Goal: Task Accomplishment & Management: Manage account settings

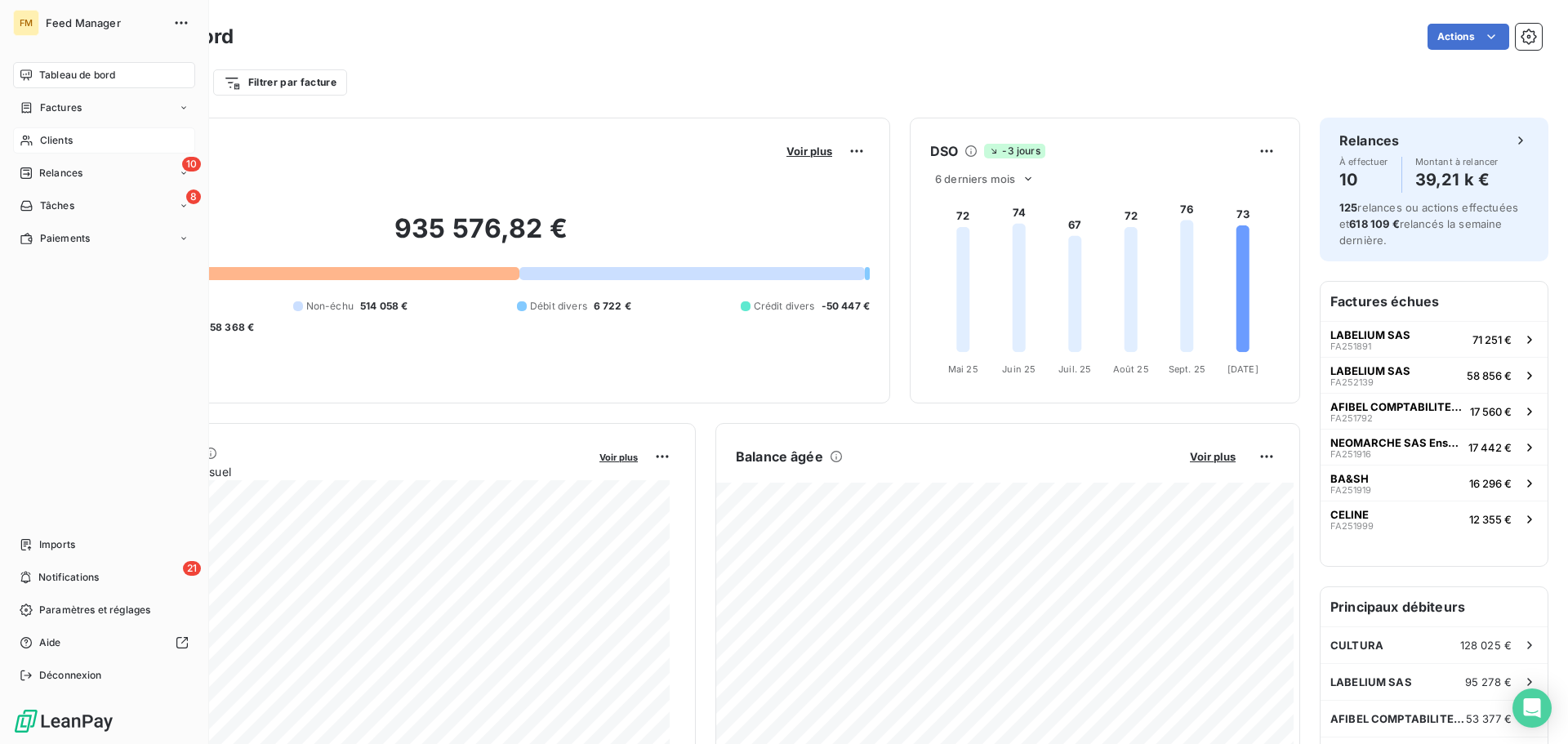
click at [48, 143] on span "Clients" at bounding box center [56, 140] width 33 height 15
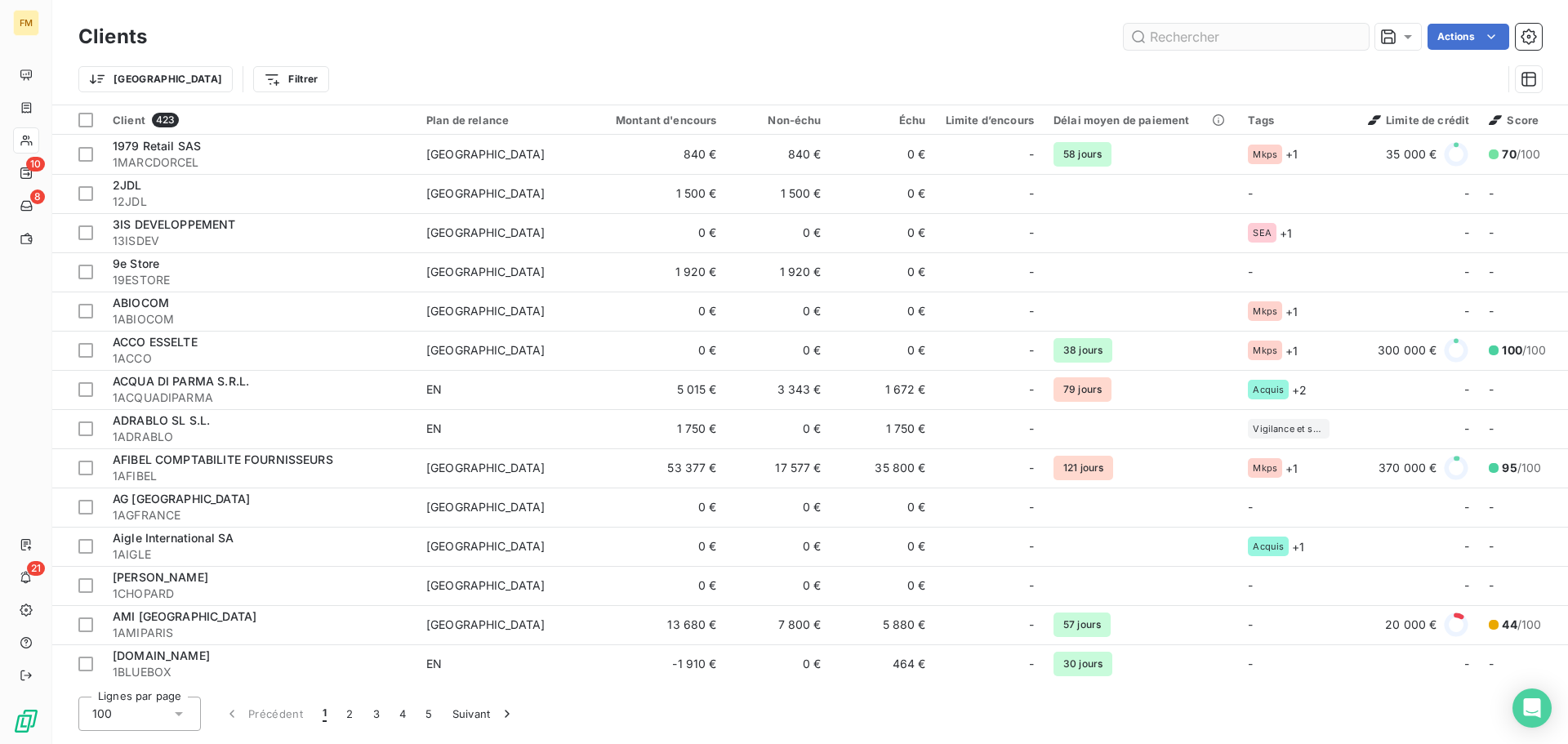
click at [1244, 42] on input "text" at bounding box center [1246, 36] width 245 height 26
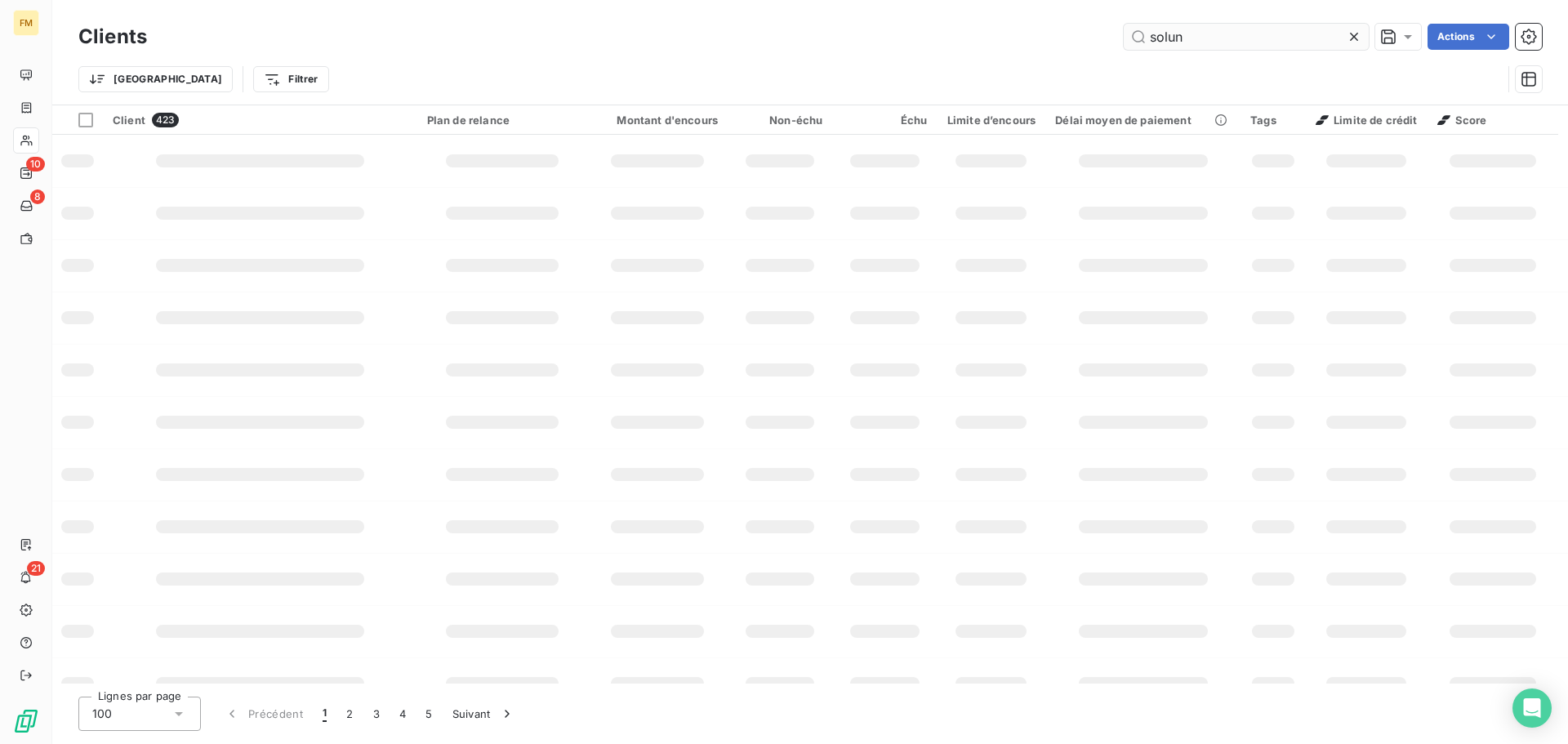
type input "solun"
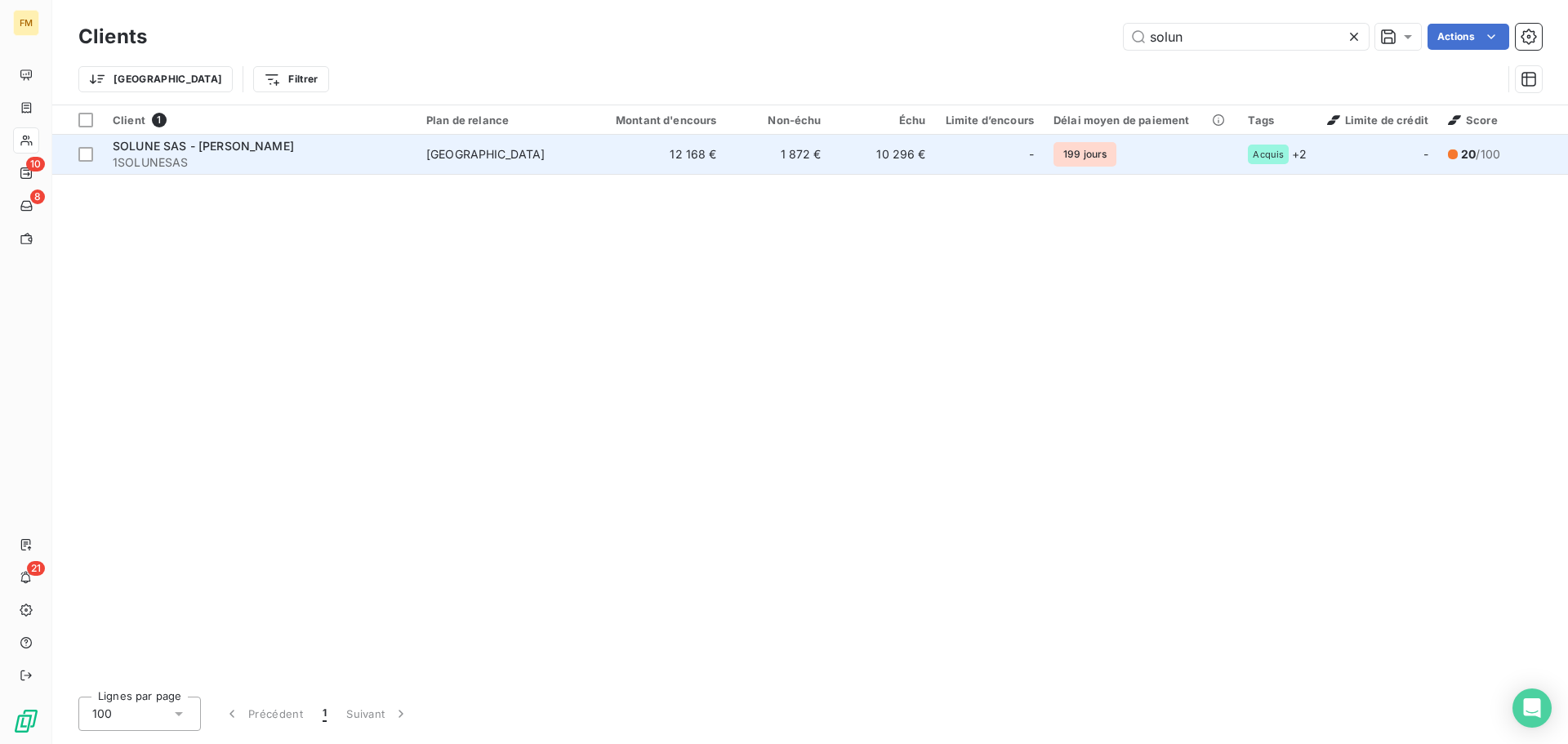
click at [421, 159] on td "[GEOGRAPHIC_DATA]" at bounding box center [501, 154] width 170 height 39
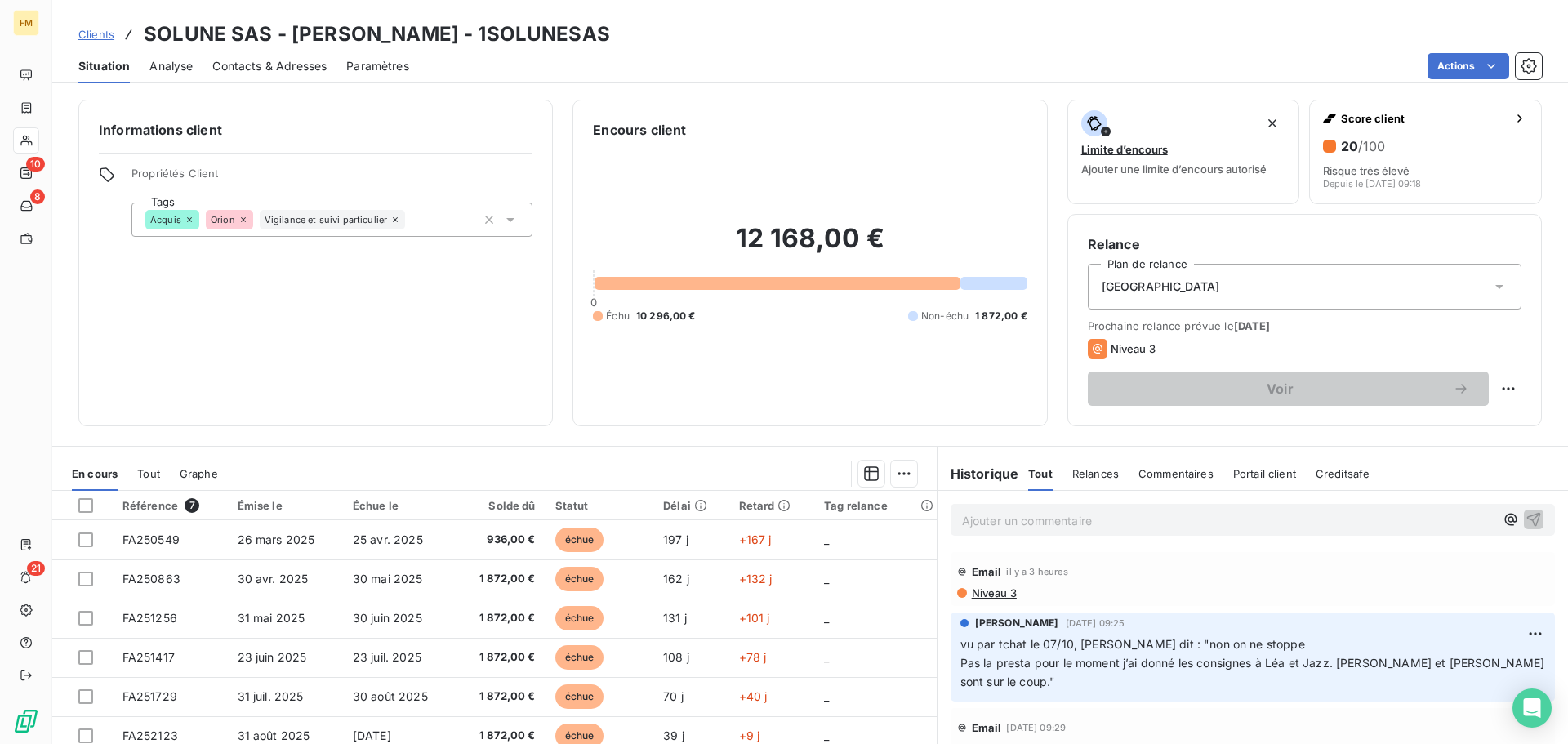
click at [1055, 517] on p "Ajouter un commentaire ﻿" at bounding box center [1228, 520] width 533 height 20
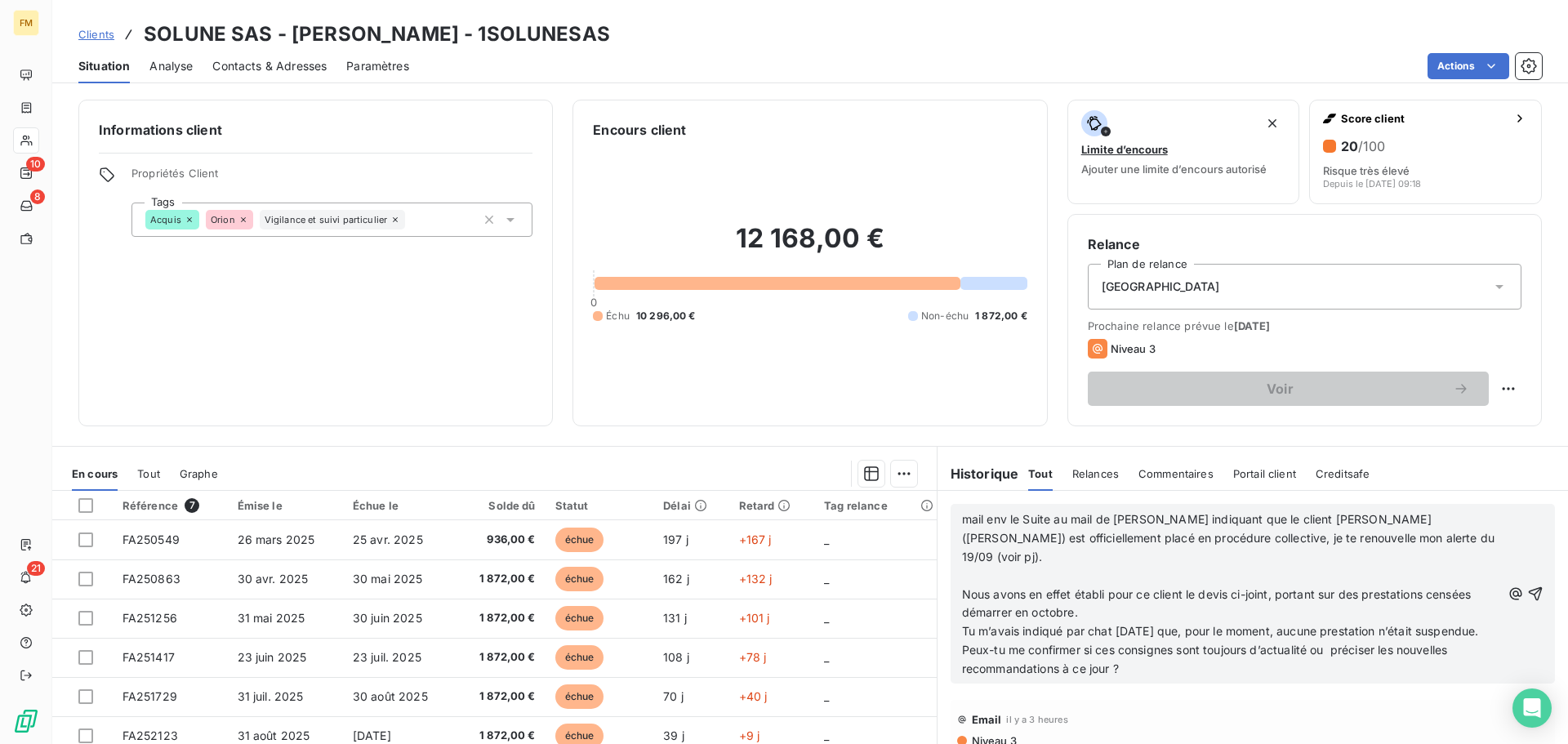
click at [1016, 517] on span "mail env le Suite au mail de [PERSON_NAME] indiquant que le client [PERSON_NAME…" at bounding box center [1230, 538] width 537 height 52
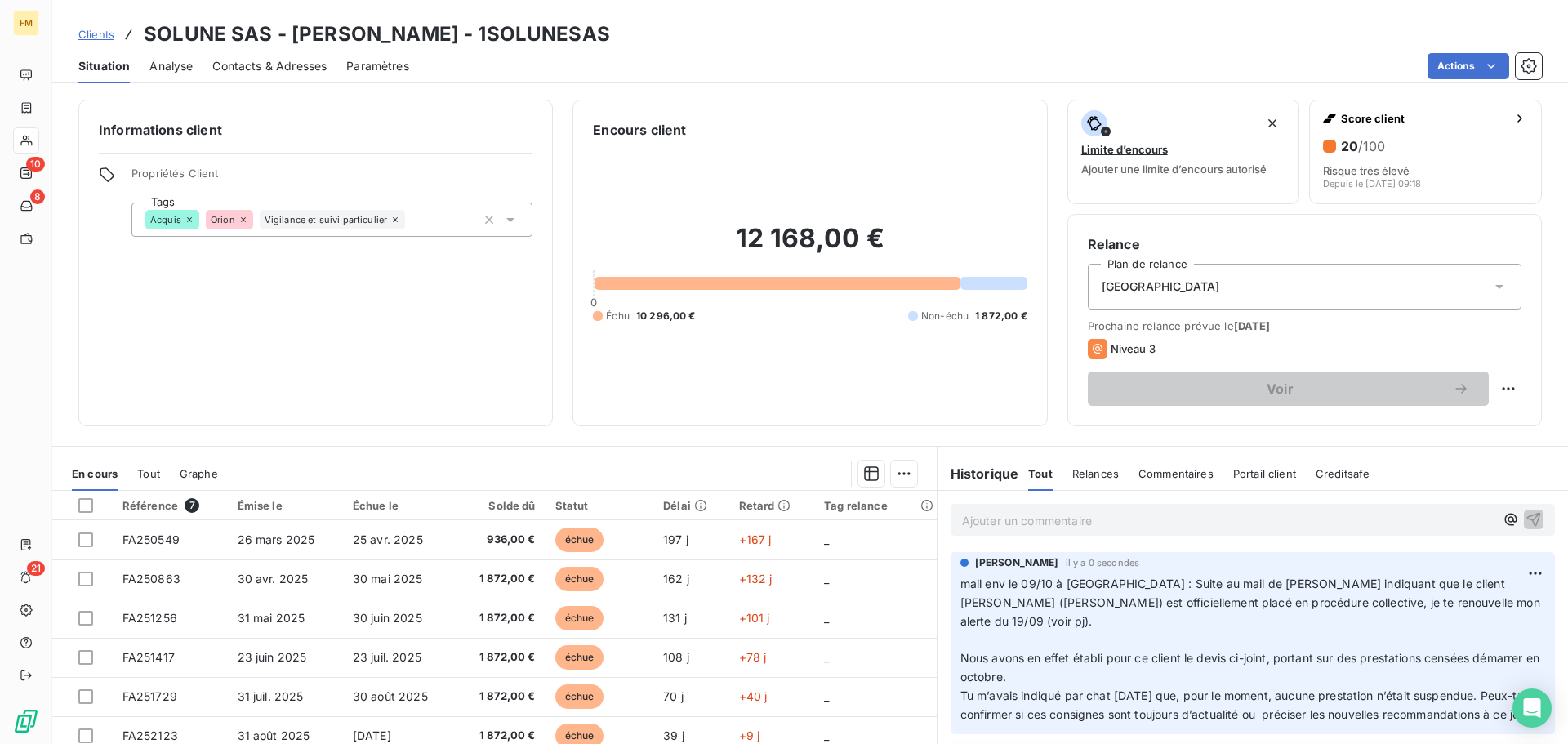
click at [1016, 517] on p "Ajouter un commentaire ﻿" at bounding box center [1228, 520] width 533 height 20
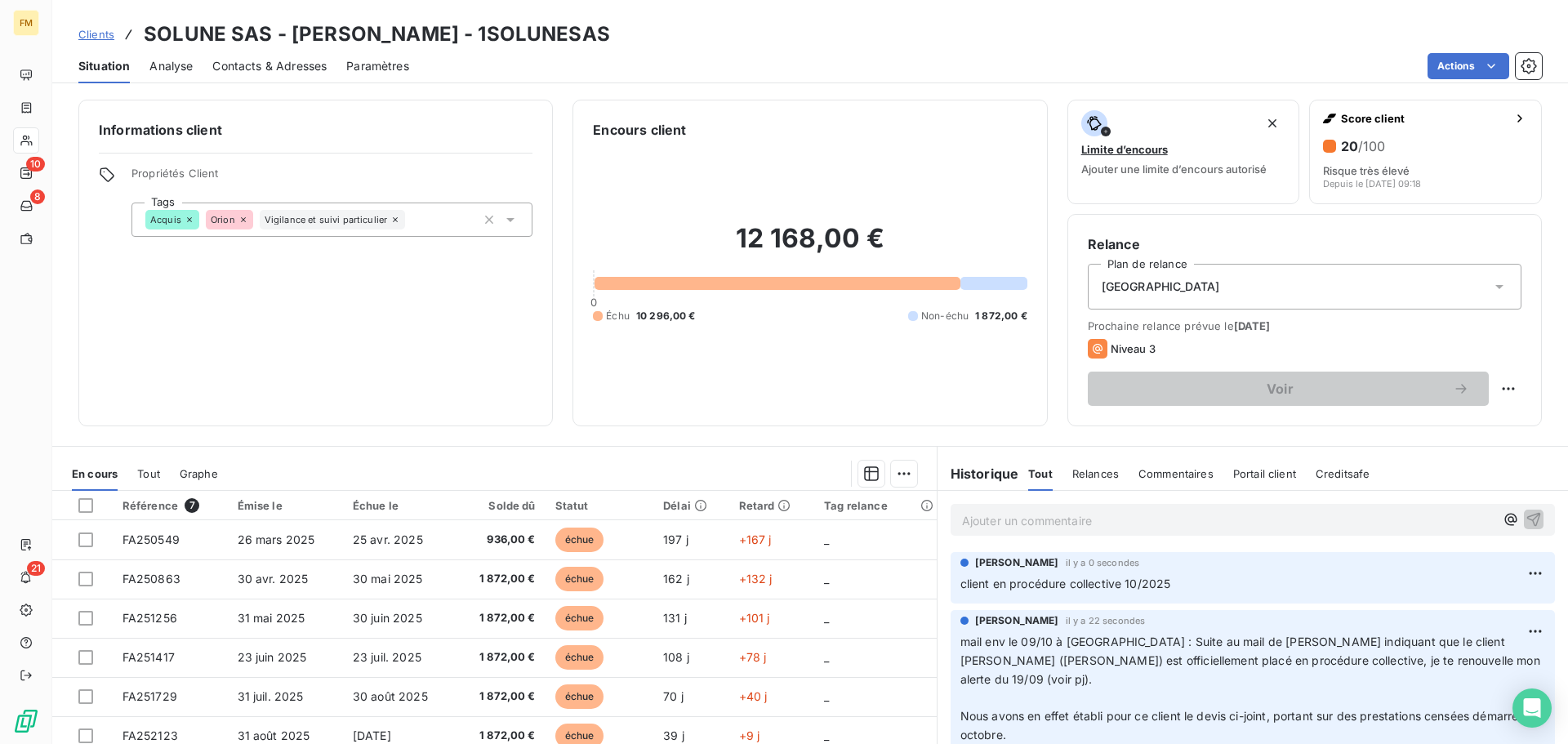
click at [508, 226] on icon at bounding box center [511, 220] width 17 height 17
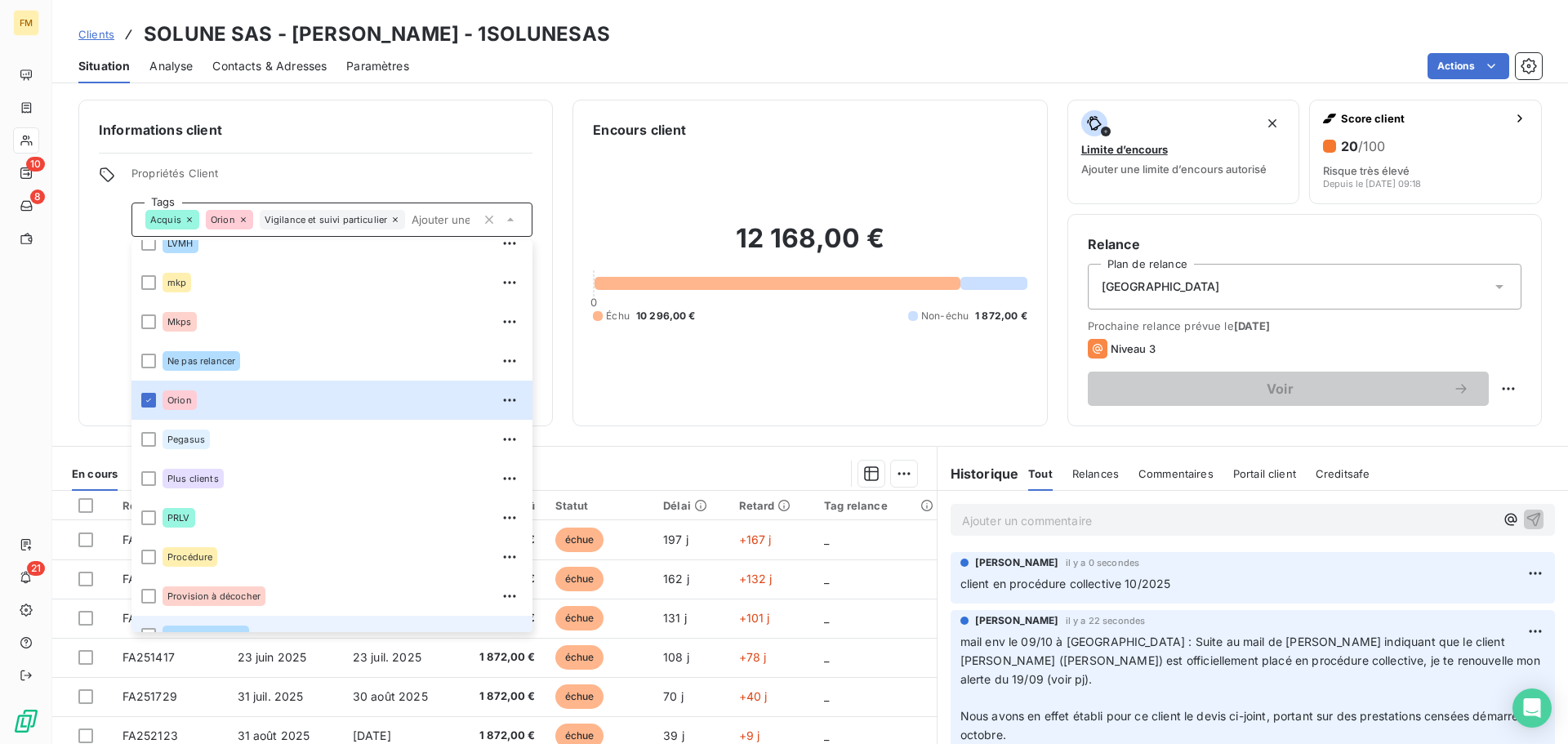
scroll to position [490, 0]
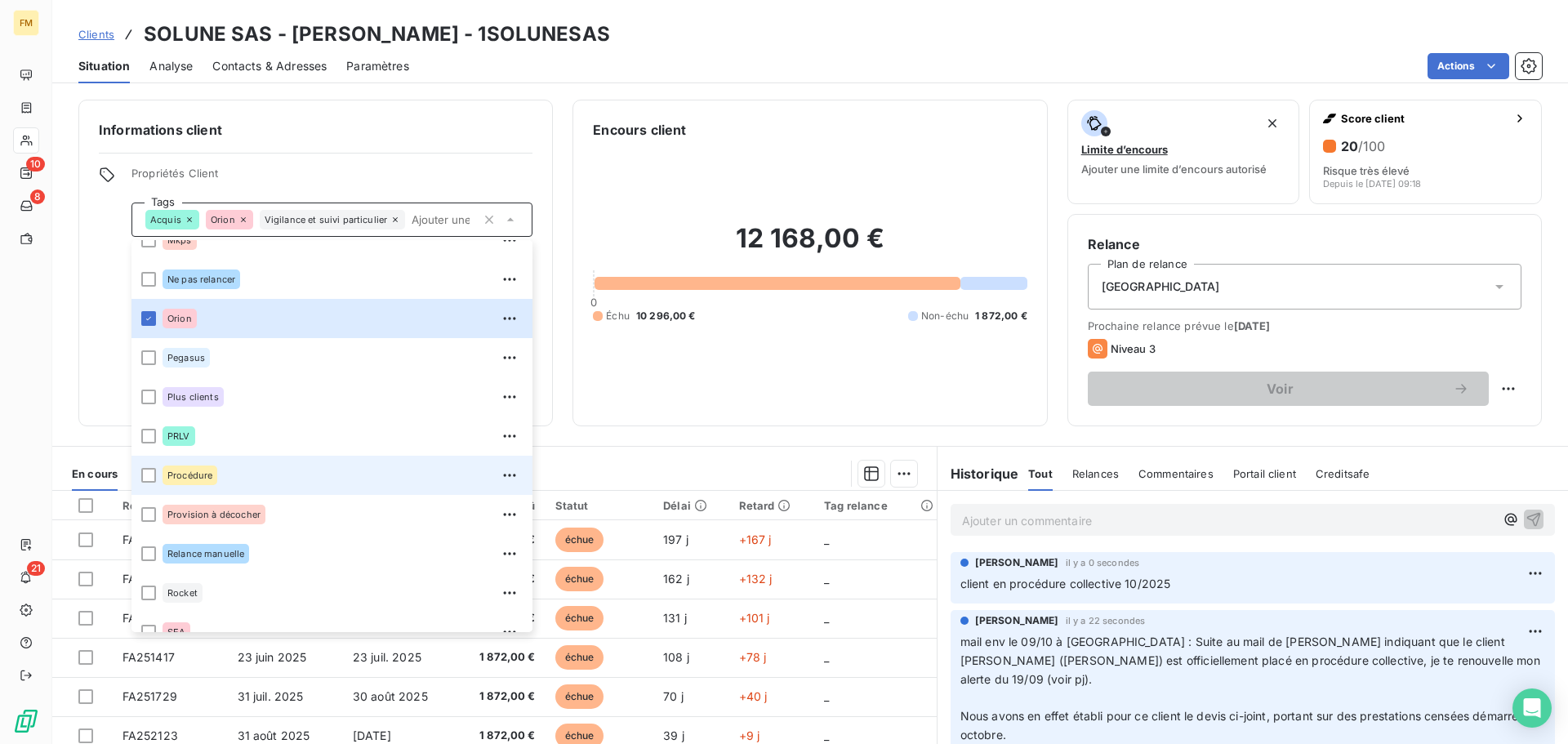
click at [150, 483] on li "Procédure" at bounding box center [332, 475] width 401 height 39
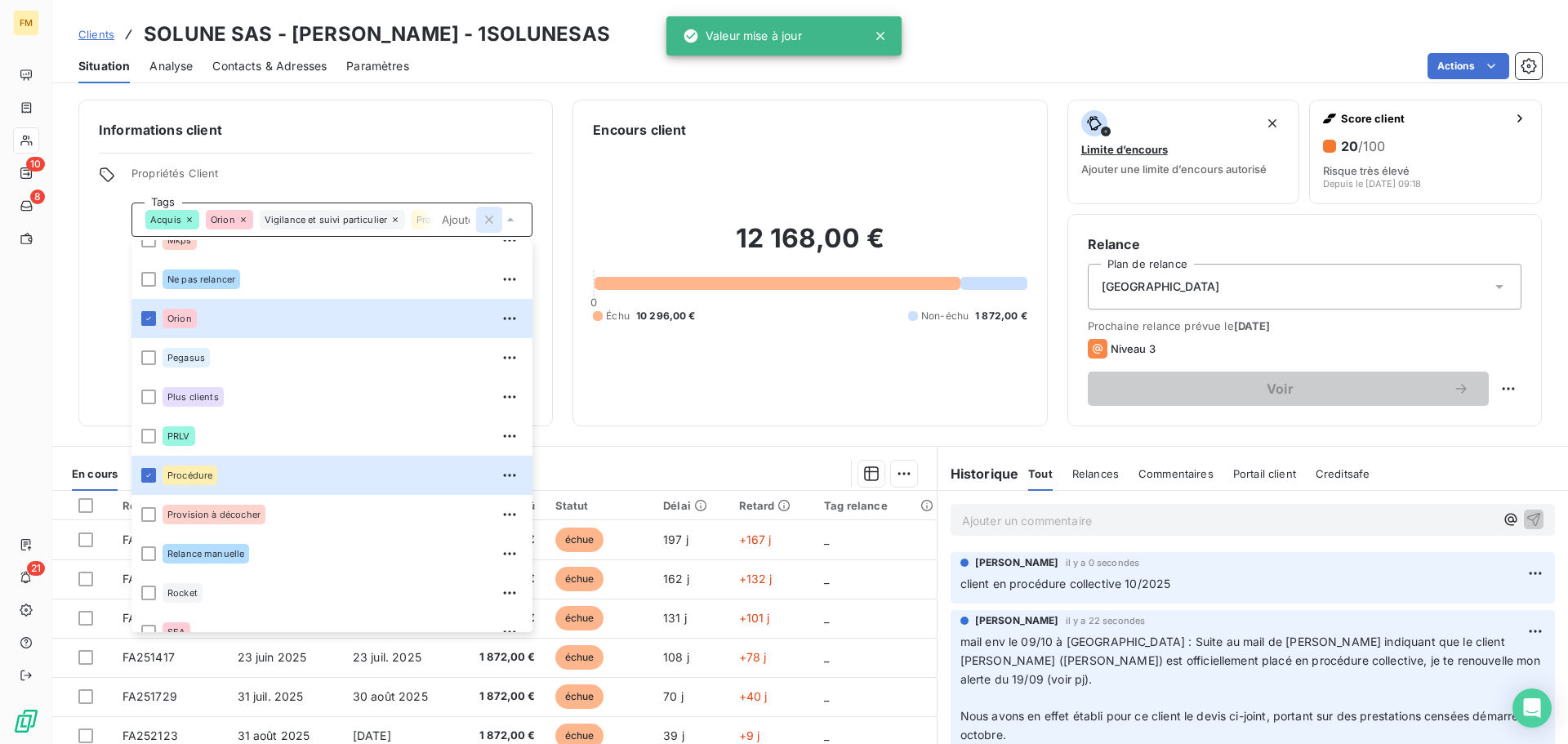
click at [482, 219] on icon "button" at bounding box center [489, 220] width 17 height 17
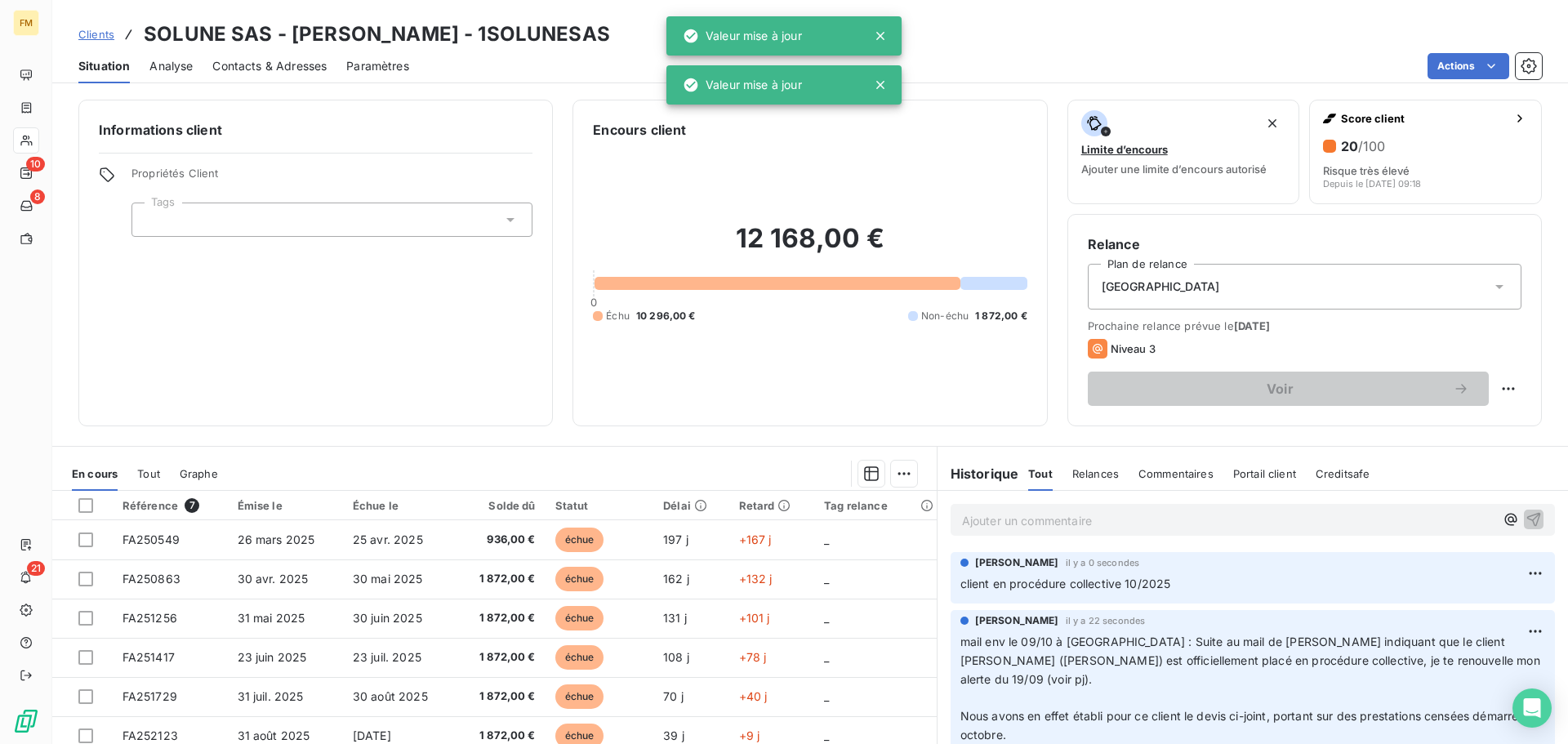
click at [507, 226] on icon at bounding box center [511, 220] width 17 height 17
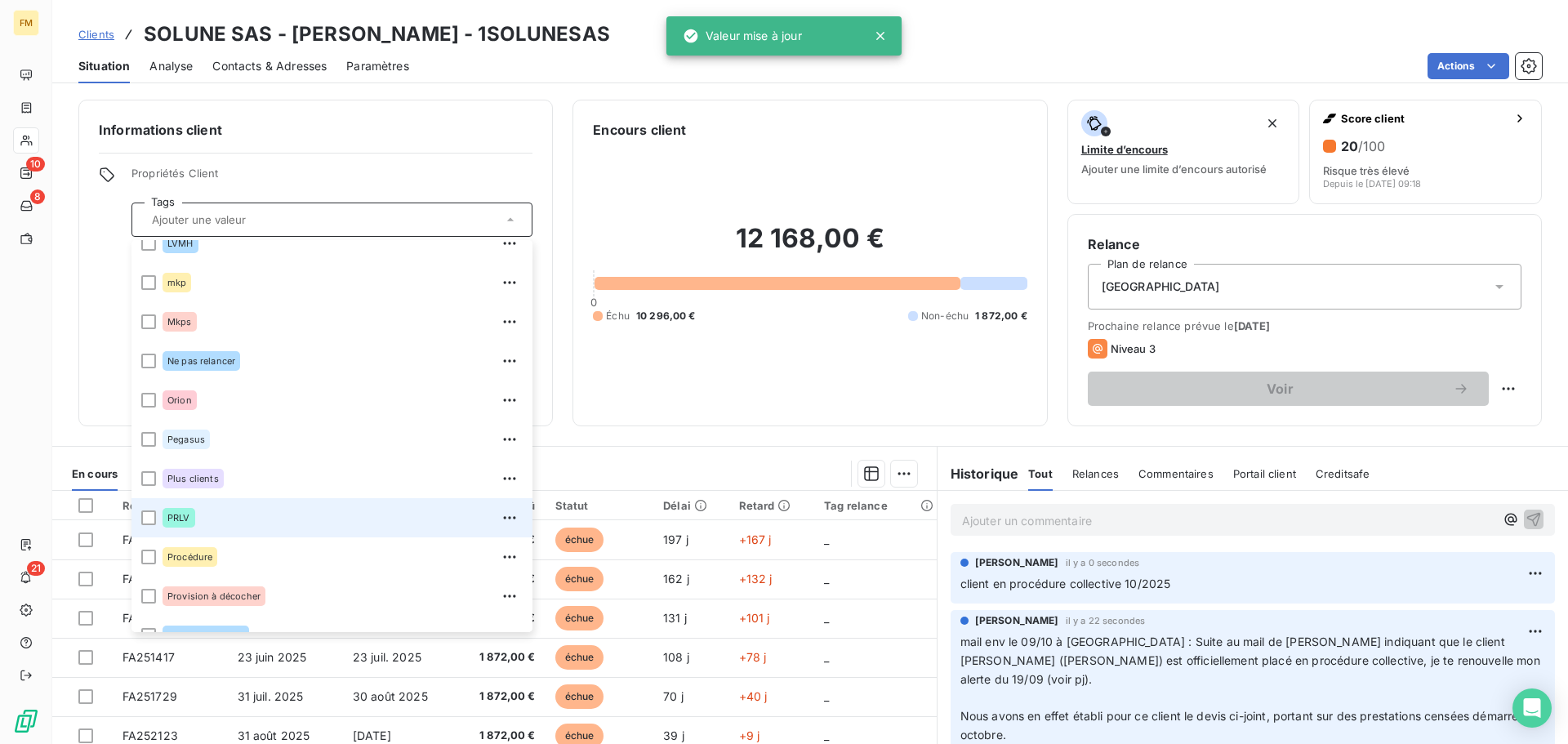
scroll to position [548, 0]
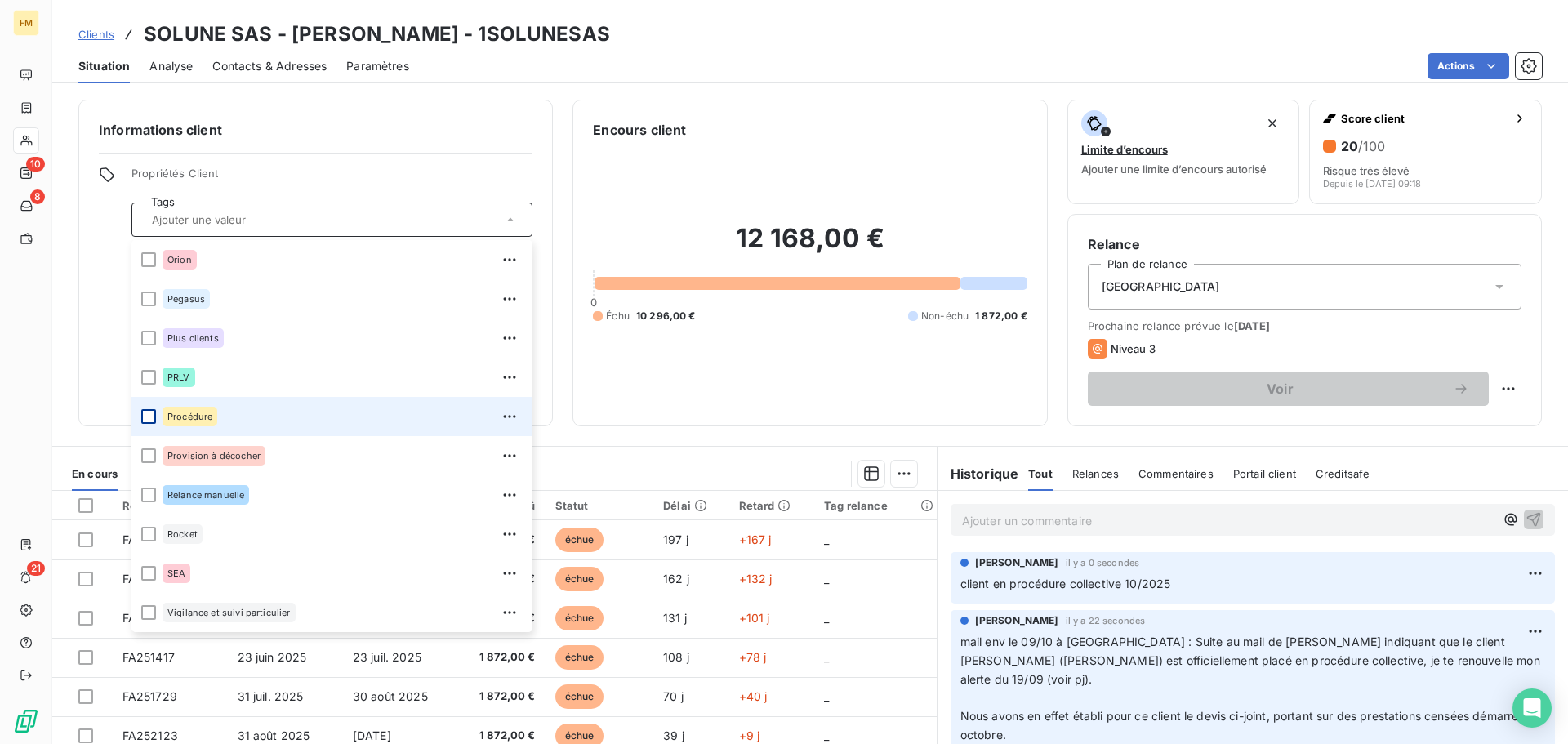
click at [151, 419] on div at bounding box center [149, 416] width 15 height 15
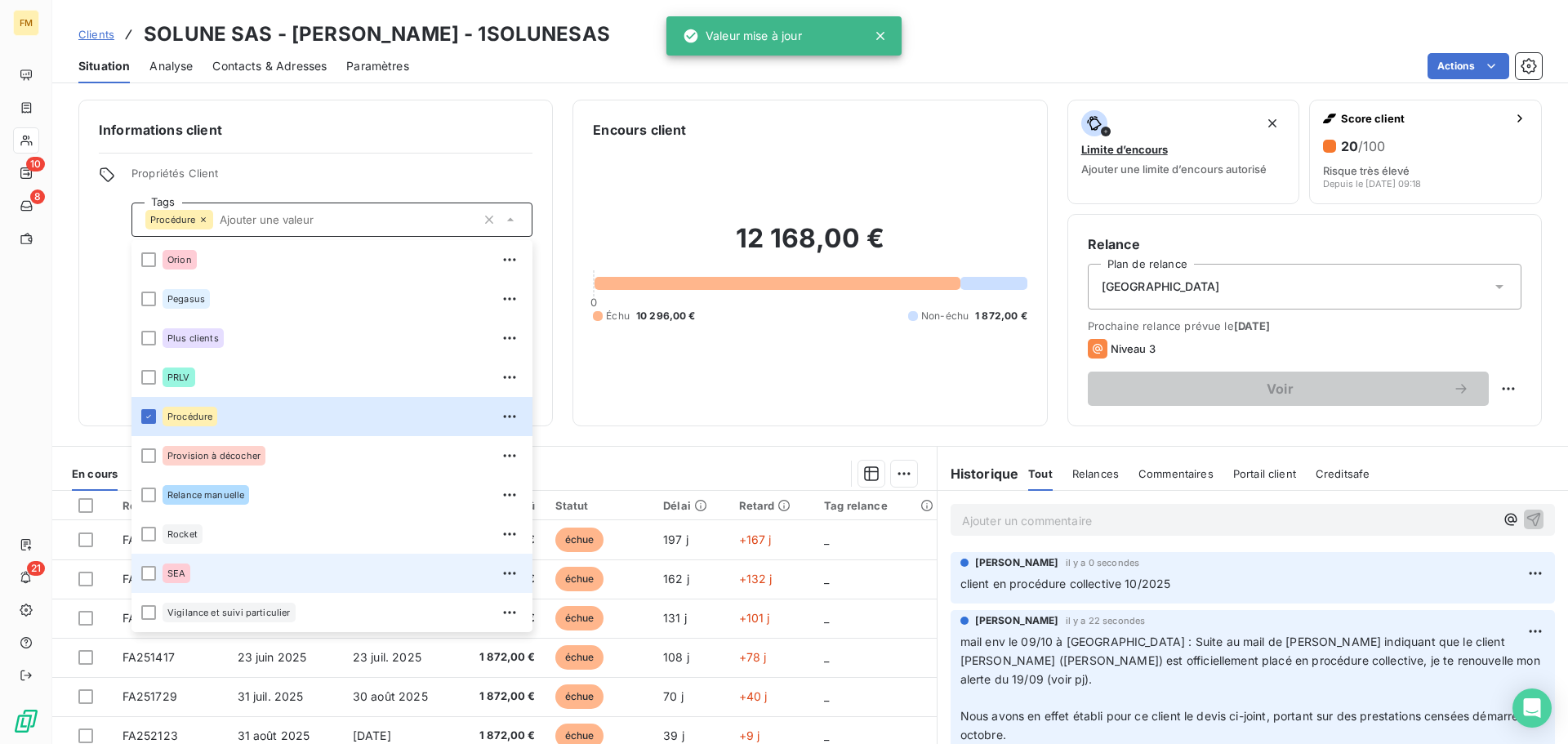
scroll to position [110, 0]
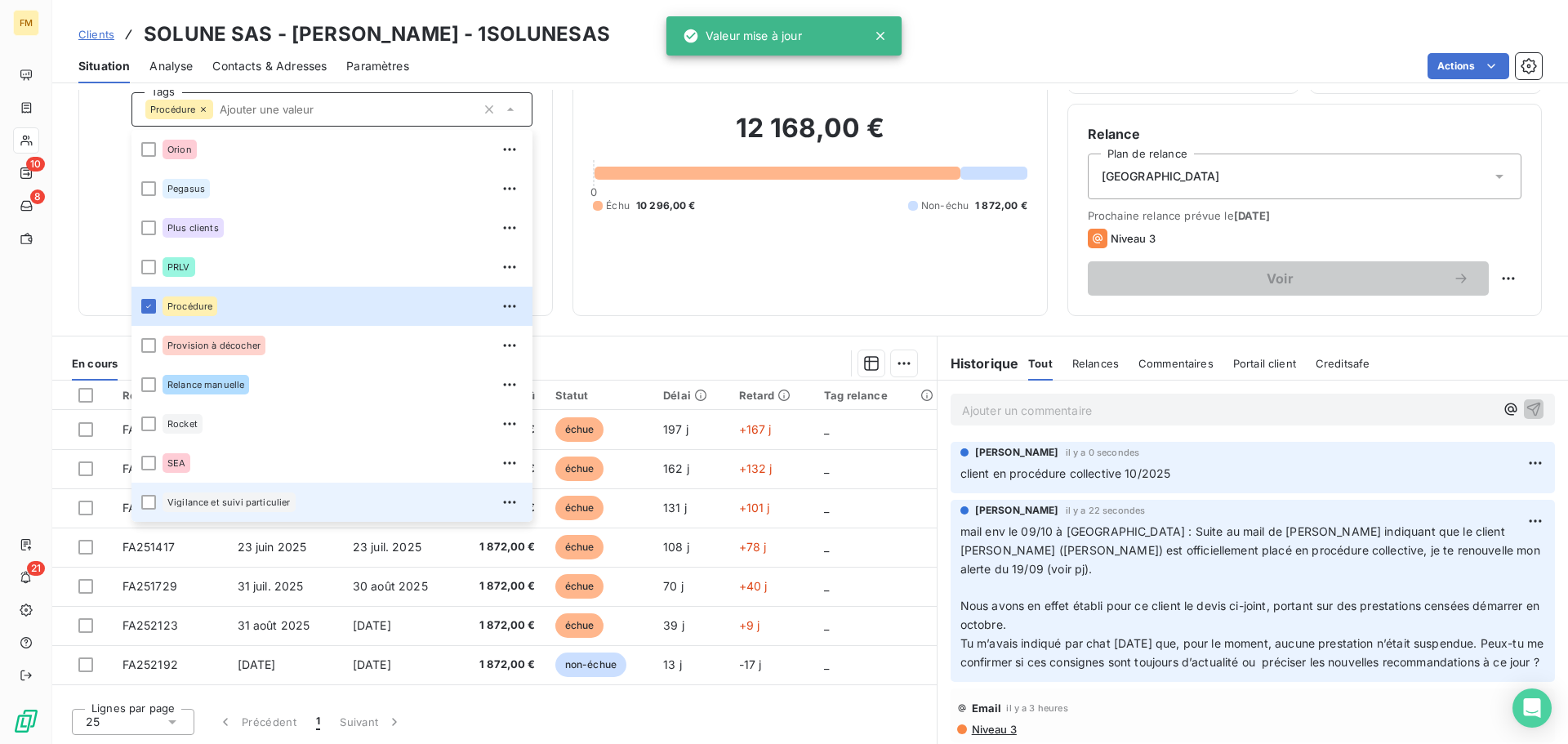
click at [150, 511] on li "Vigilance et suivi particulier" at bounding box center [332, 502] width 401 height 39
click at [629, 263] on div "12 168,00 € 0 Échu 10 296,00 € Non-échu 1 872,00 €" at bounding box center [810, 162] width 434 height 266
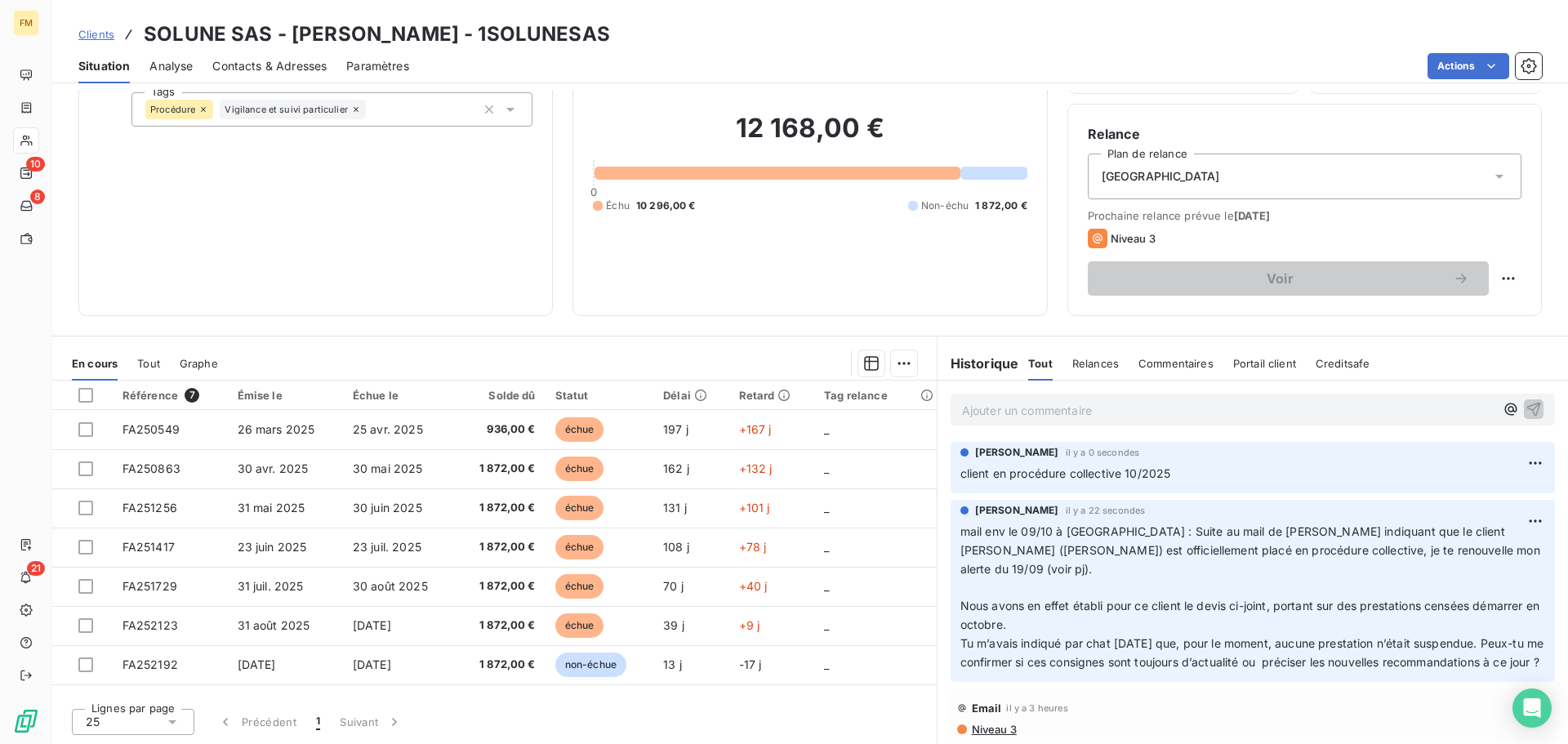
click at [508, 113] on icon at bounding box center [511, 110] width 17 height 17
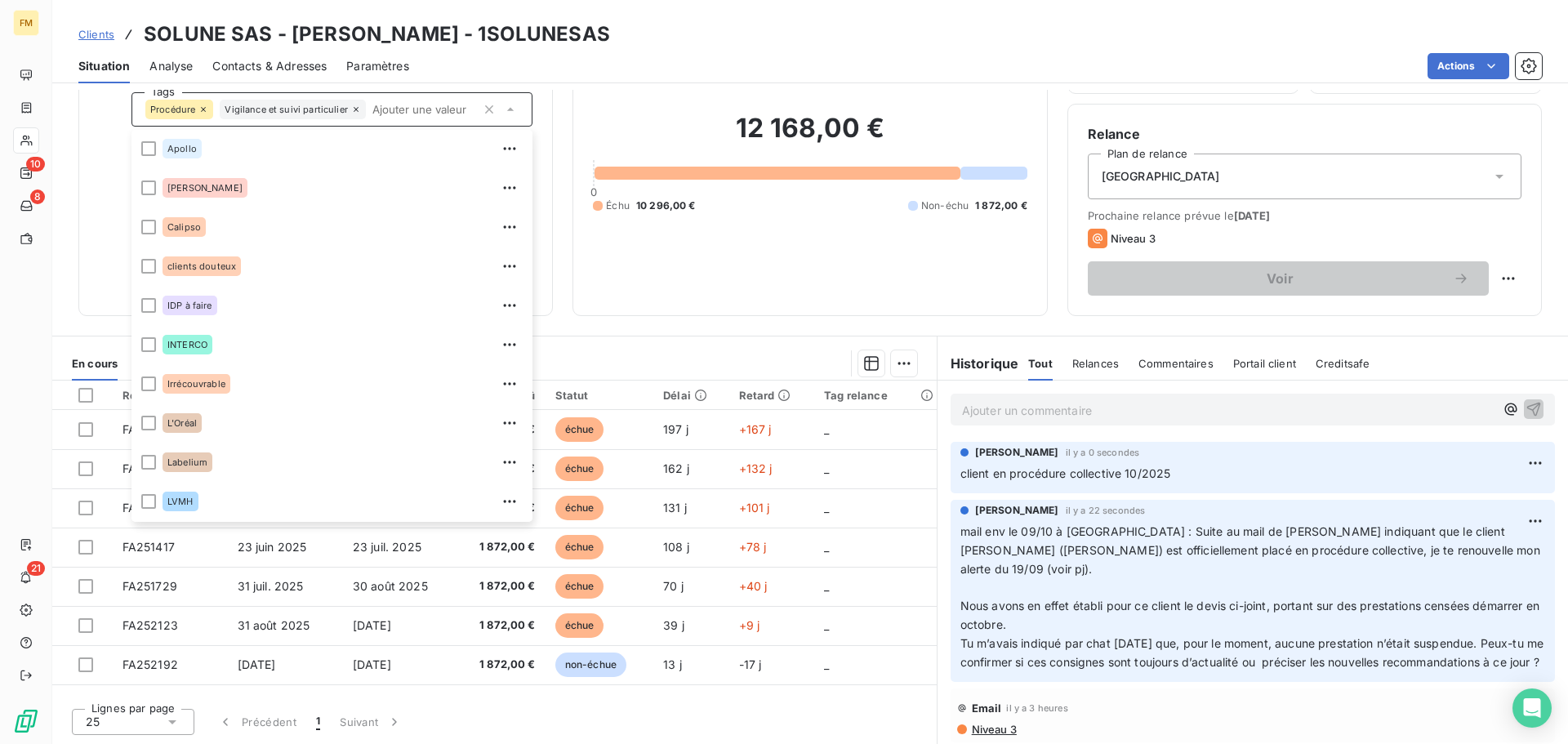
scroll to position [0, 0]
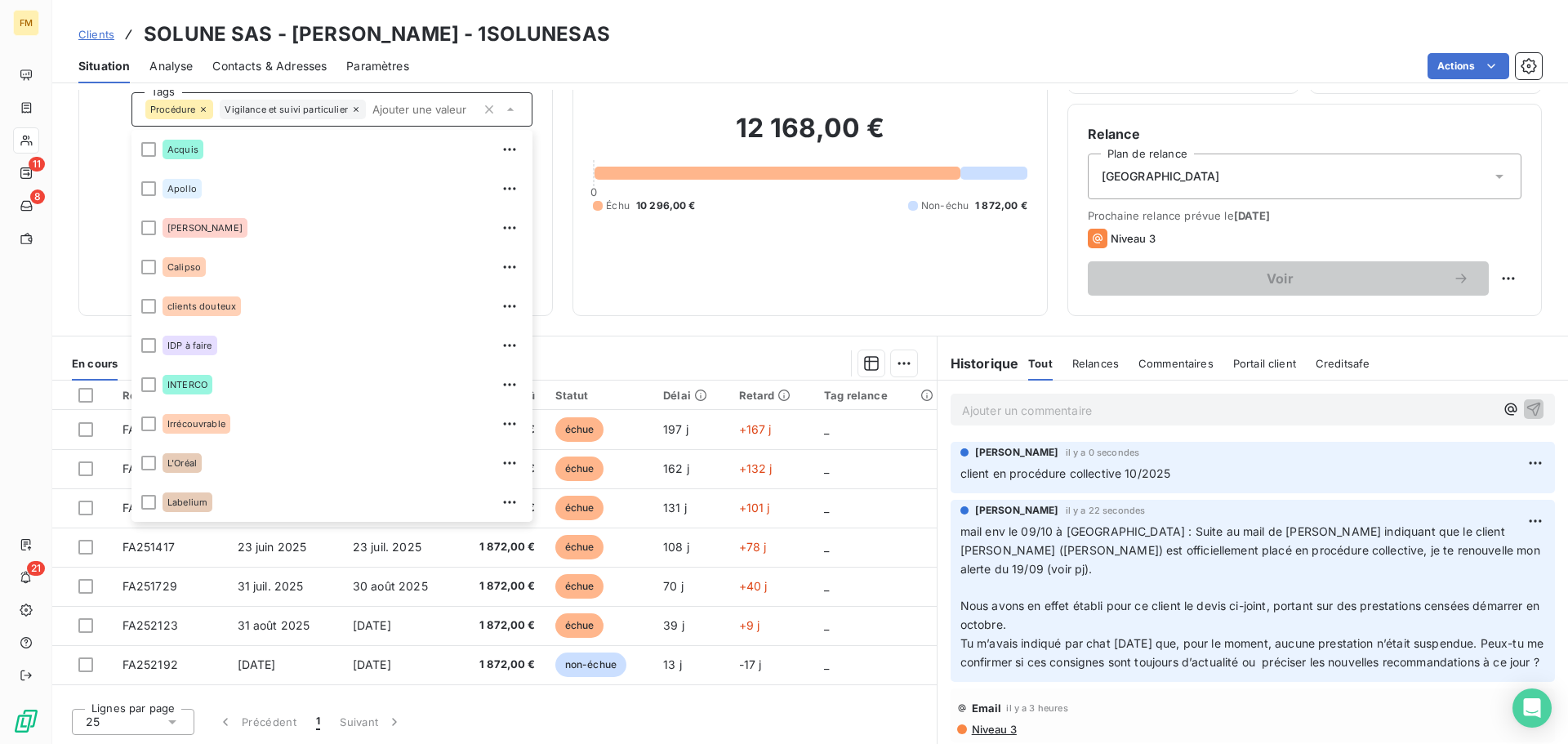
click at [849, 41] on div "Clients SOLUNE SAS - [PERSON_NAME] - 1SOLUNESAS" at bounding box center [810, 33] width 1516 height 29
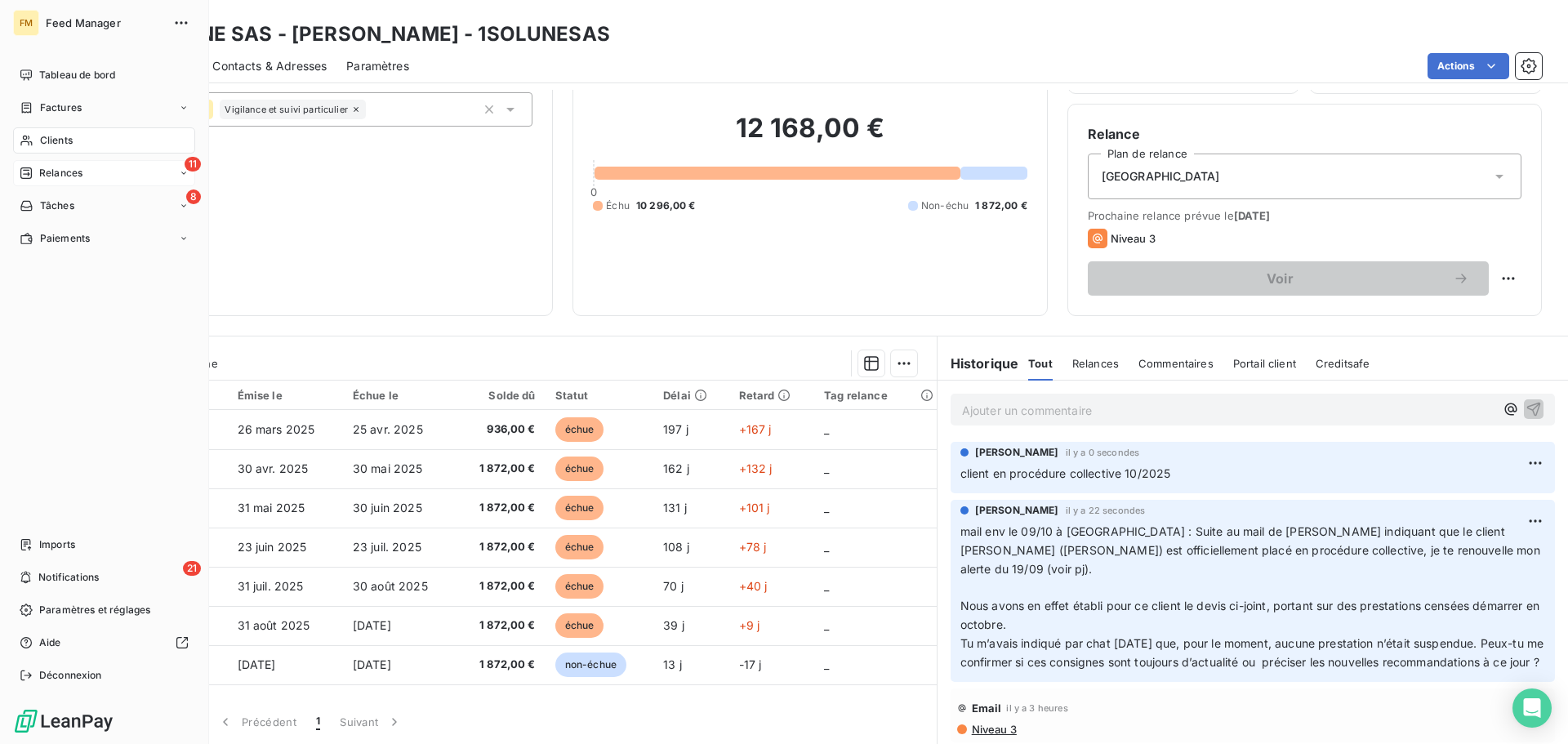
click at [49, 175] on span "Relances" at bounding box center [61, 173] width 43 height 15
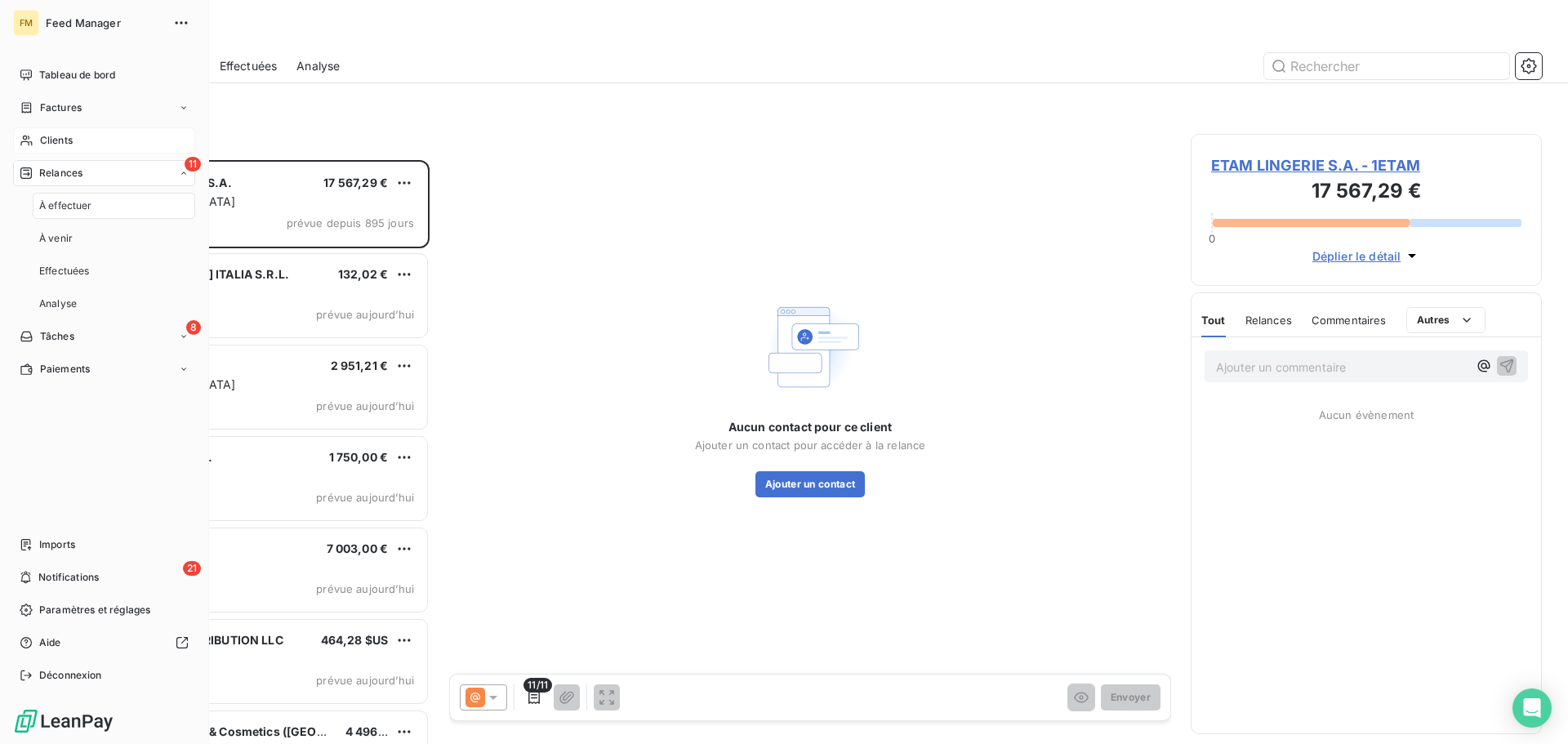
scroll to position [572, 339]
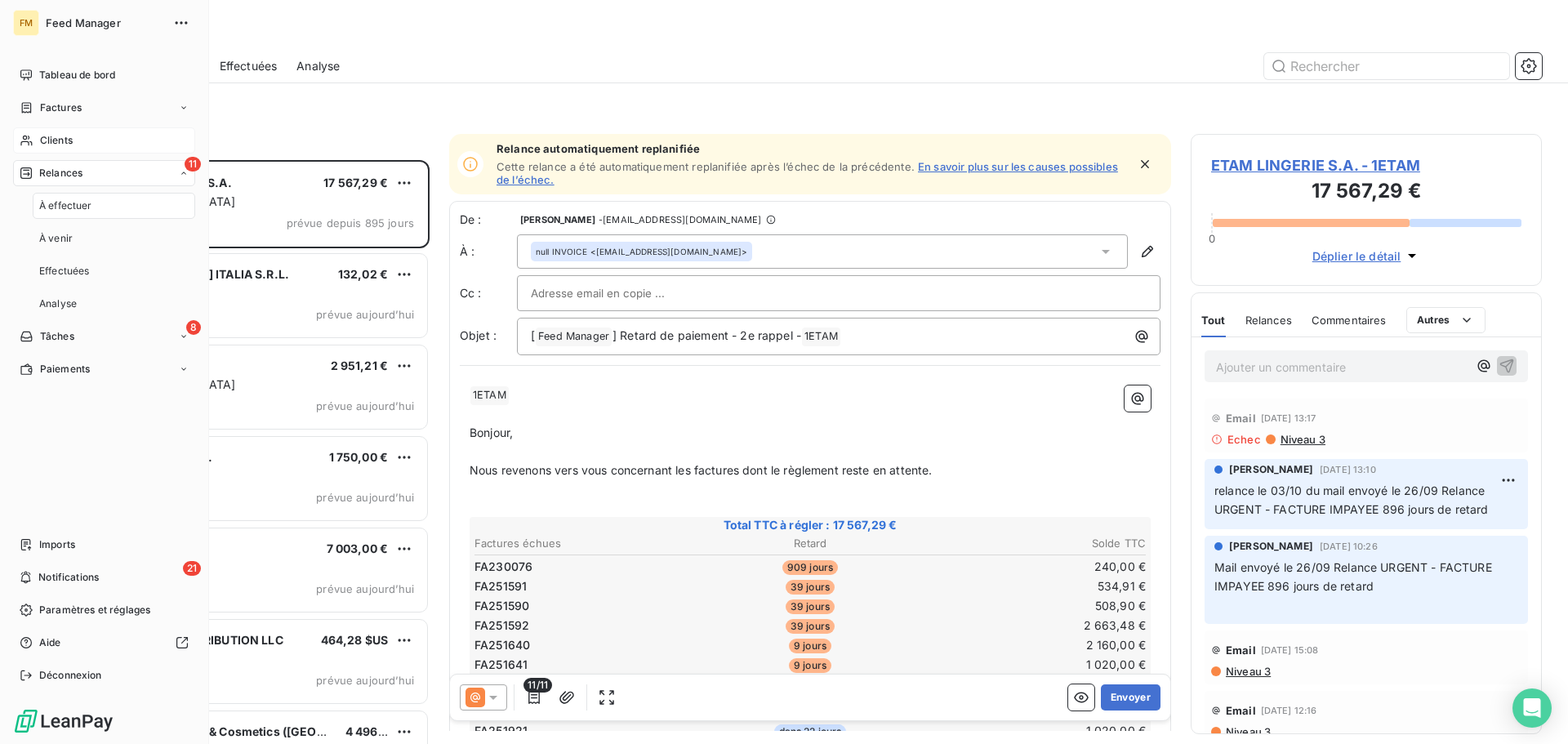
click at [53, 196] on div "À effectuer" at bounding box center [114, 205] width 162 height 26
